Goal: Book appointment/travel/reservation

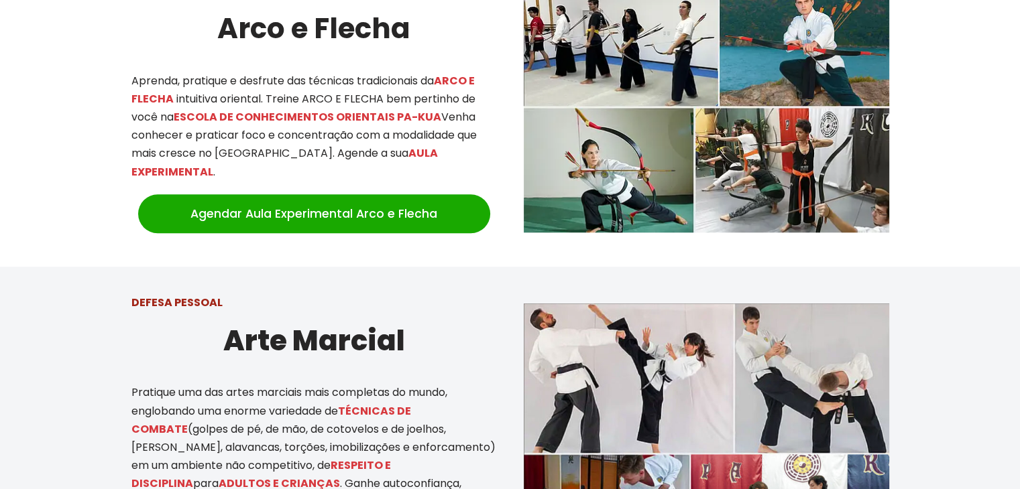
scroll to position [1004, 0]
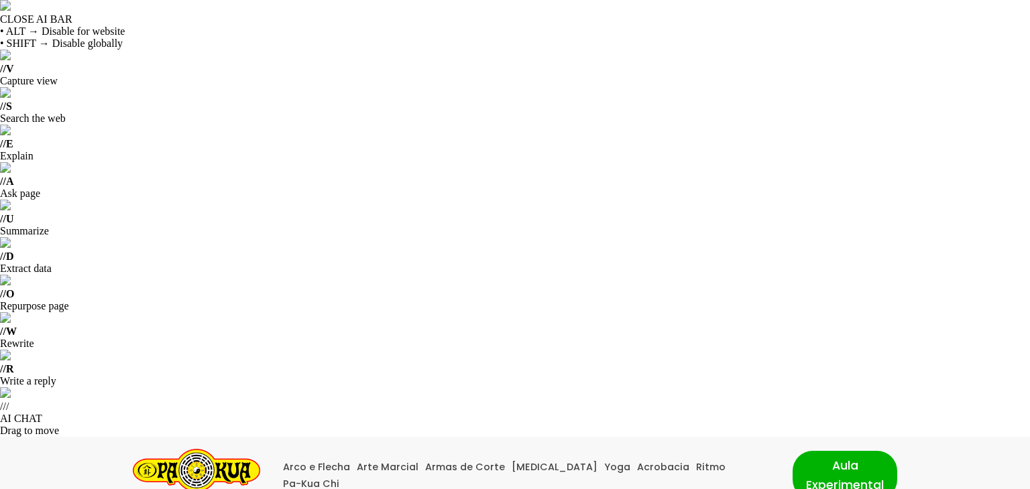
select select "sp"
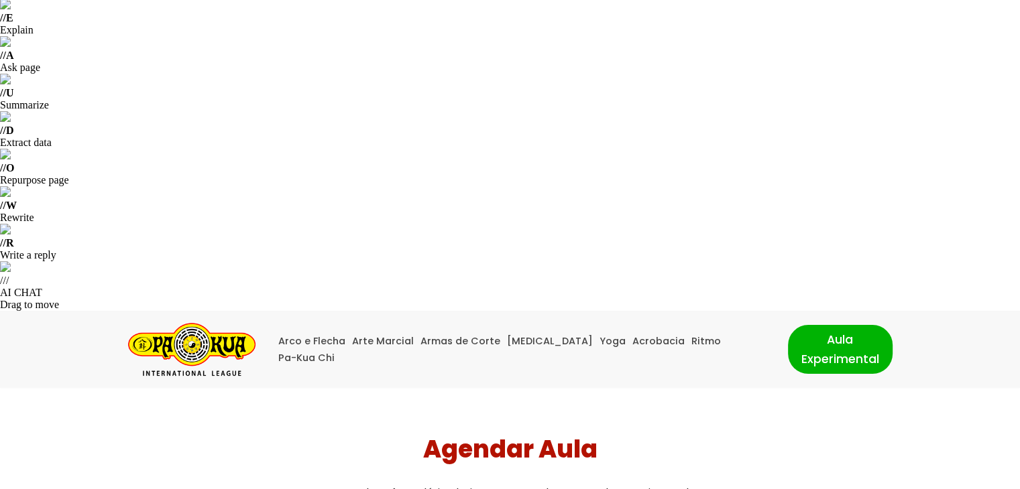
scroll to position [201, 0]
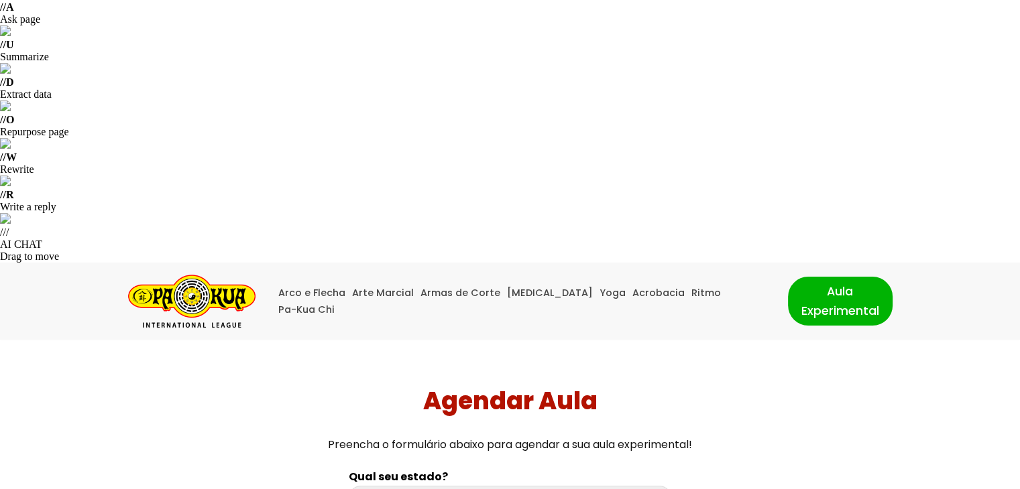
scroll to position [0, 0]
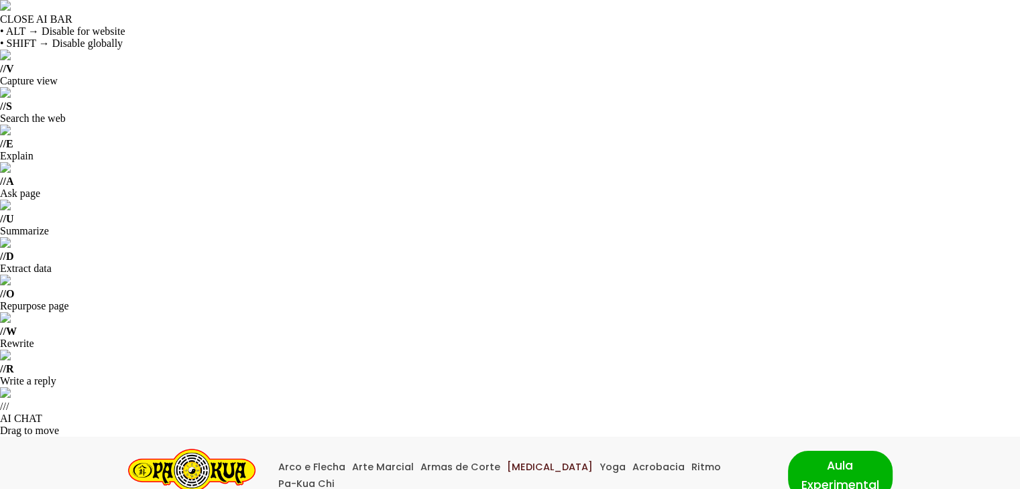
click at [526, 459] on link "[MEDICAL_DATA]" at bounding box center [550, 467] width 86 height 17
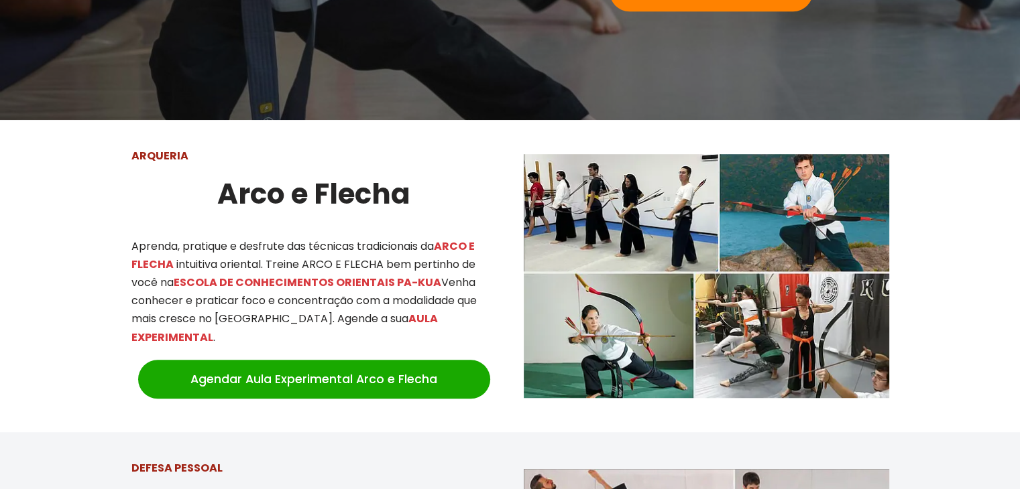
scroll to position [837, 0]
